Goal: Register for event/course

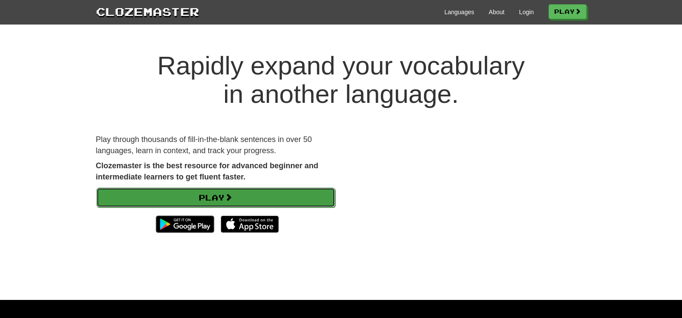
click at [299, 189] on link "Play" at bounding box center [215, 198] width 239 height 20
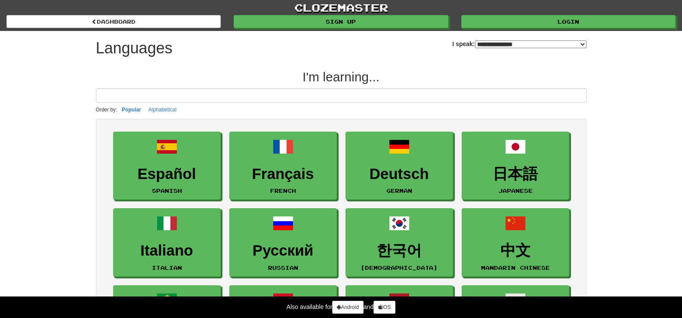
select select "*******"
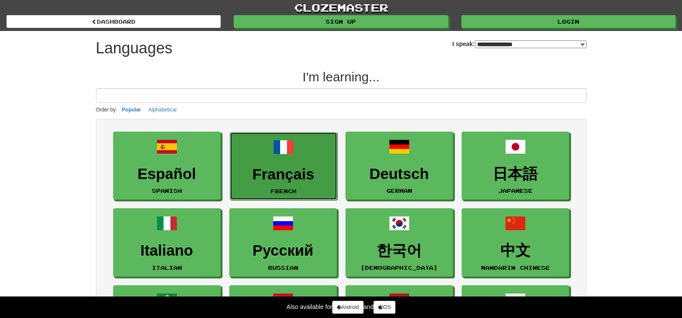
click at [321, 183] on link "Français French" at bounding box center [284, 166] width 108 height 68
